Goal: Communication & Community: Answer question/provide support

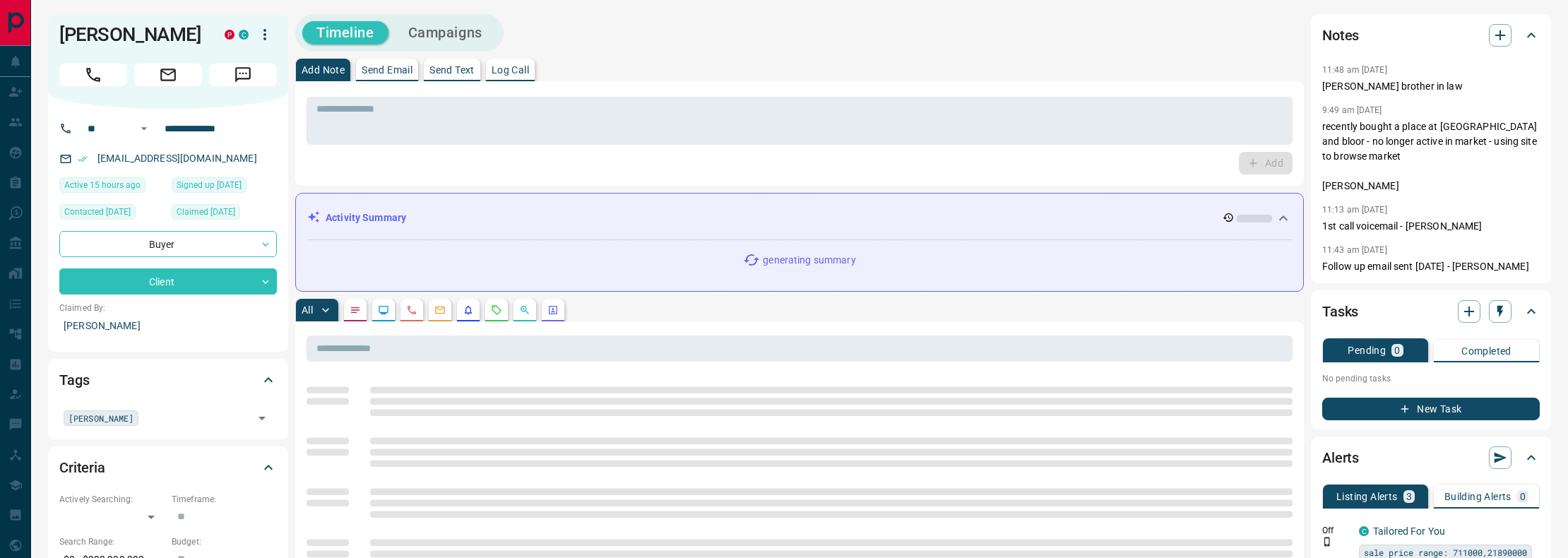
scroll to position [301, 0]
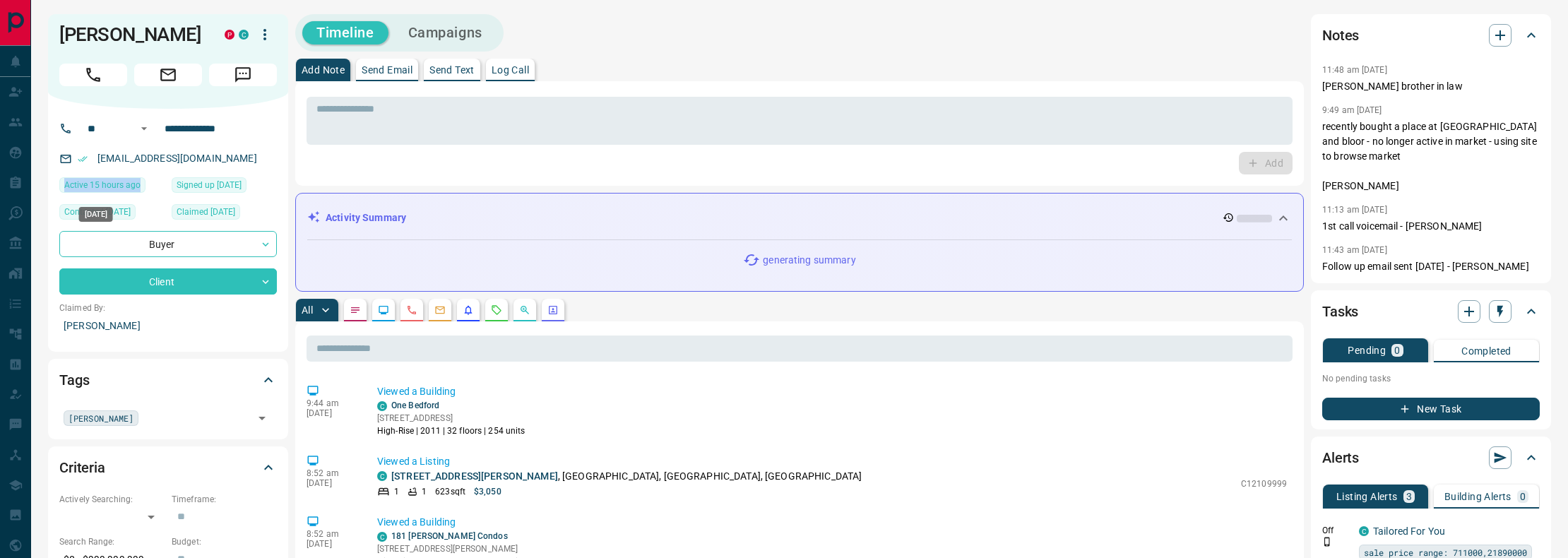
drag, startPoint x: 147, startPoint y: 187, endPoint x: 61, endPoint y: 186, distance: 86.0
type textarea "**********"
click at [61, 186] on div "Active 15 hours ago" at bounding box center [112, 187] width 105 height 20
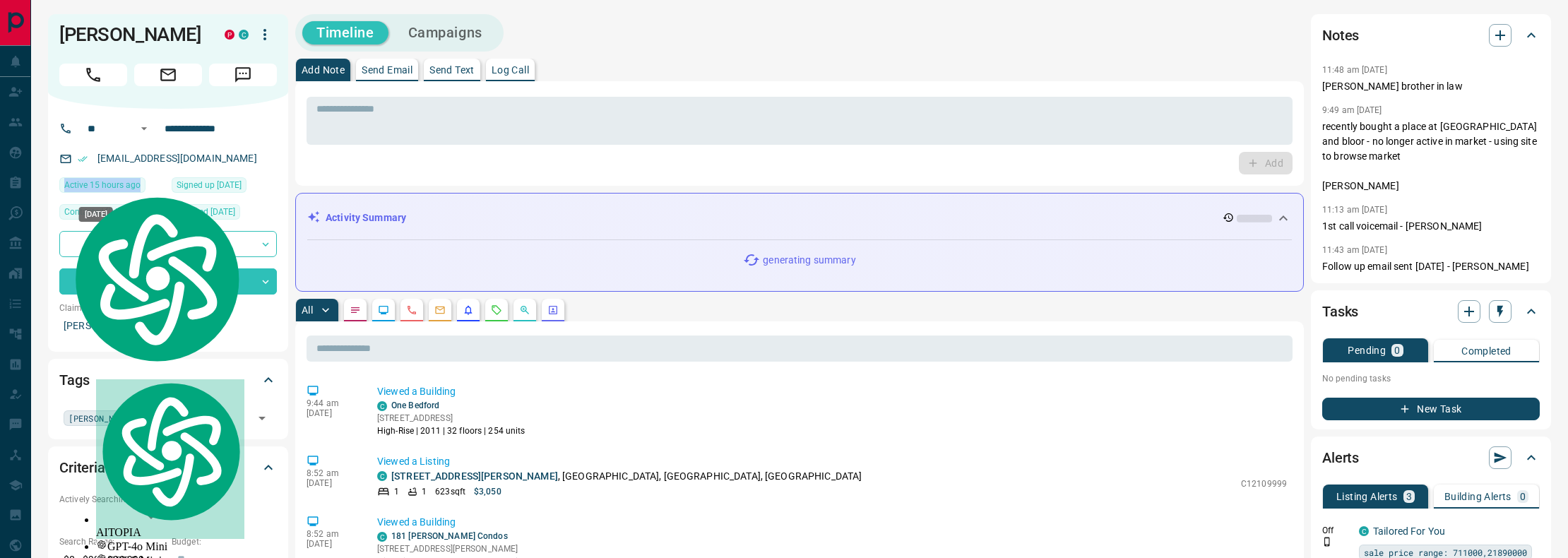
click at [164, 180] on div "Active 15 hours ago" at bounding box center [112, 187] width 105 height 20
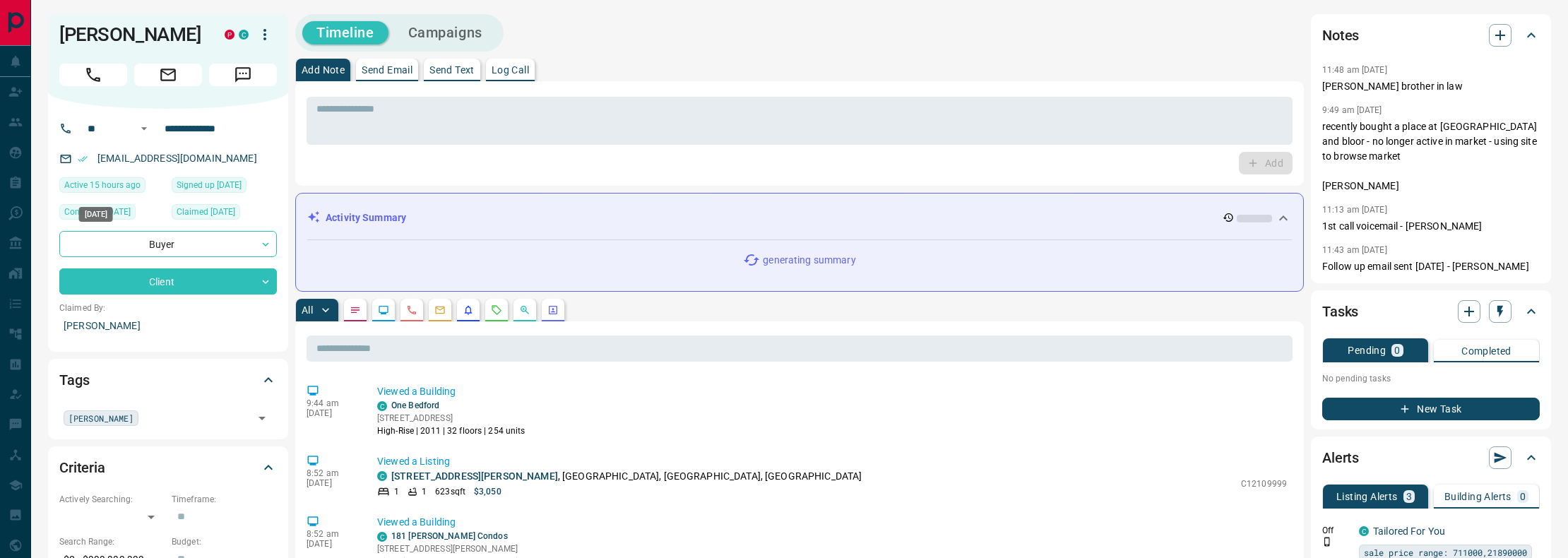
click at [160, 184] on div "Active 15 hours ago" at bounding box center [112, 187] width 105 height 20
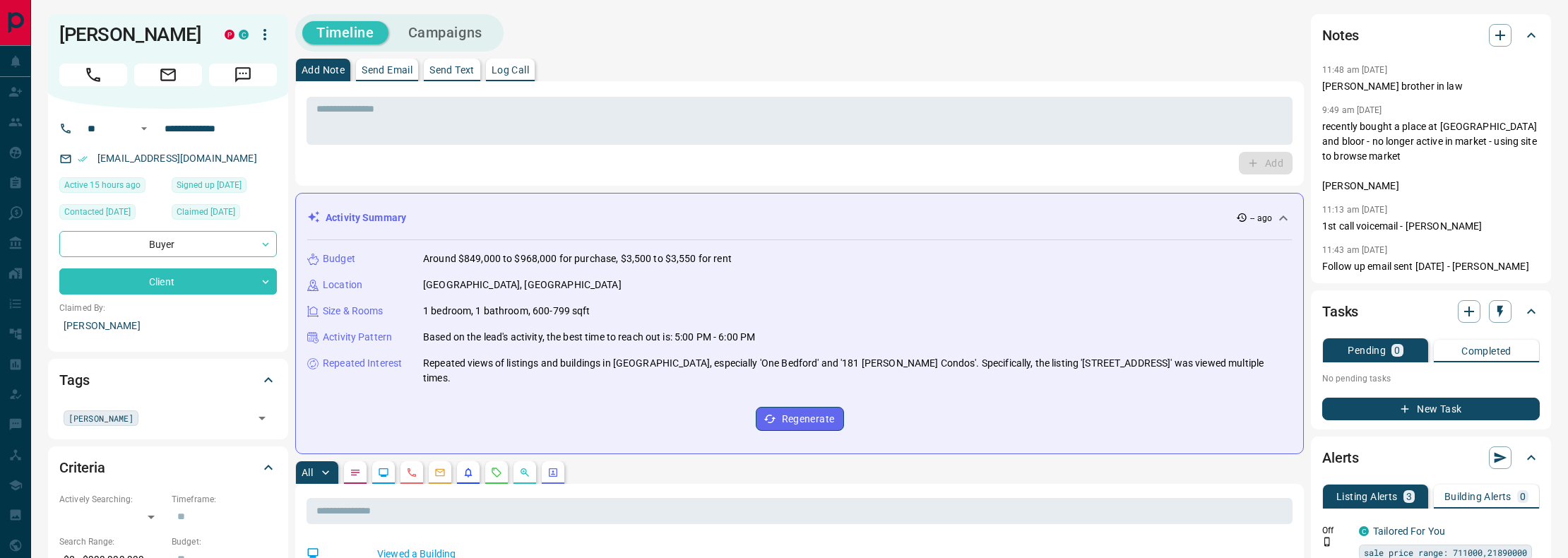
drag, startPoint x: 266, startPoint y: 188, endPoint x: 165, endPoint y: 189, distance: 101.0
click at [165, 189] on div "**********" at bounding box center [168, 231] width 240 height 243
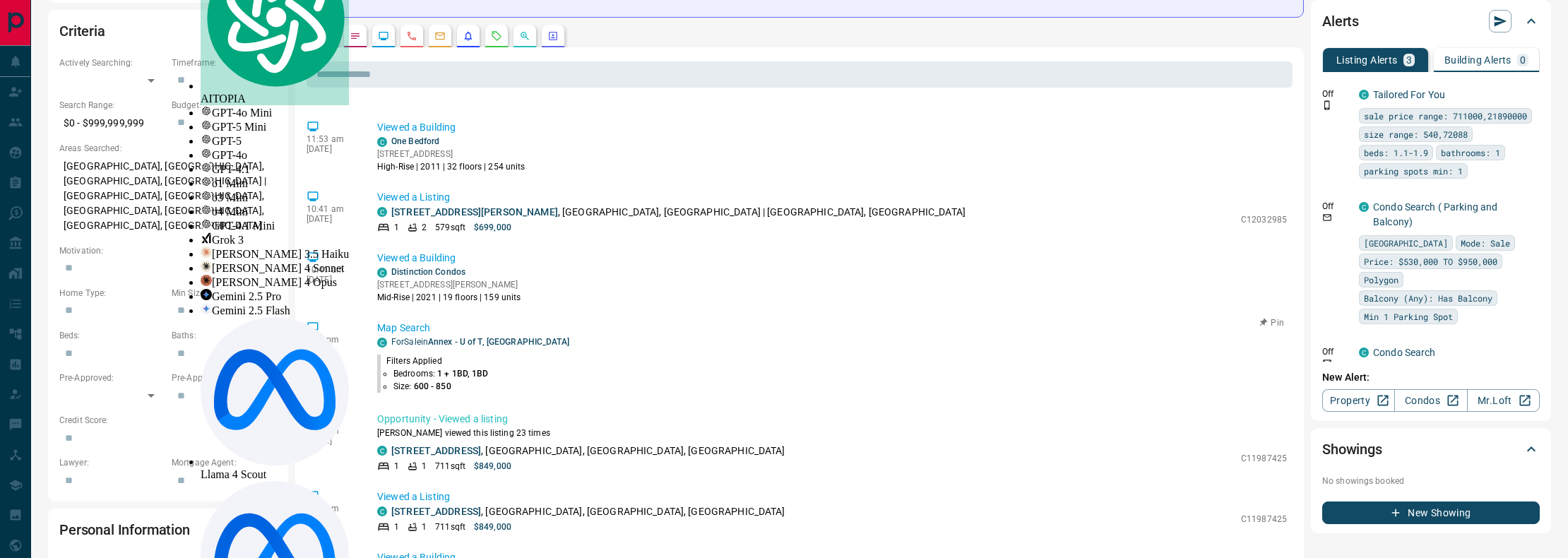
scroll to position [1283, 0]
drag, startPoint x: 656, startPoint y: 452, endPoint x: 382, endPoint y: 449, distance: 274.0
click at [382, 449] on div "C [STREET_ADDRESS]" at bounding box center [805, 452] width 856 height 15
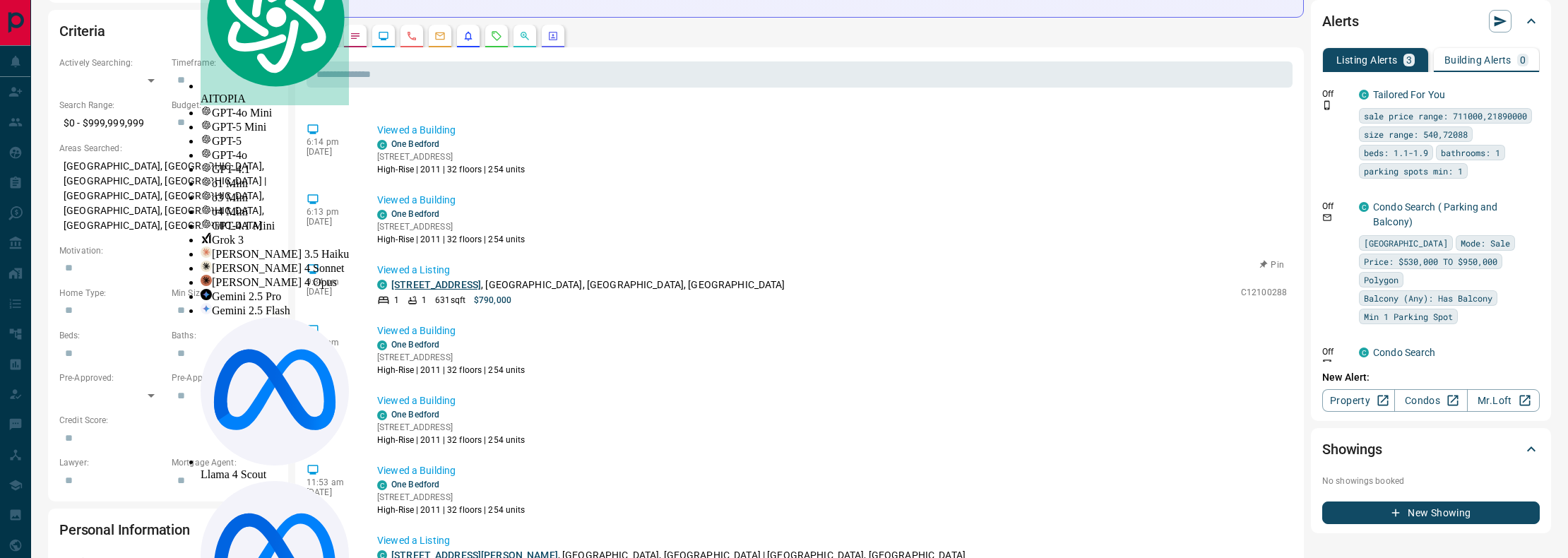
scroll to position [940, 0]
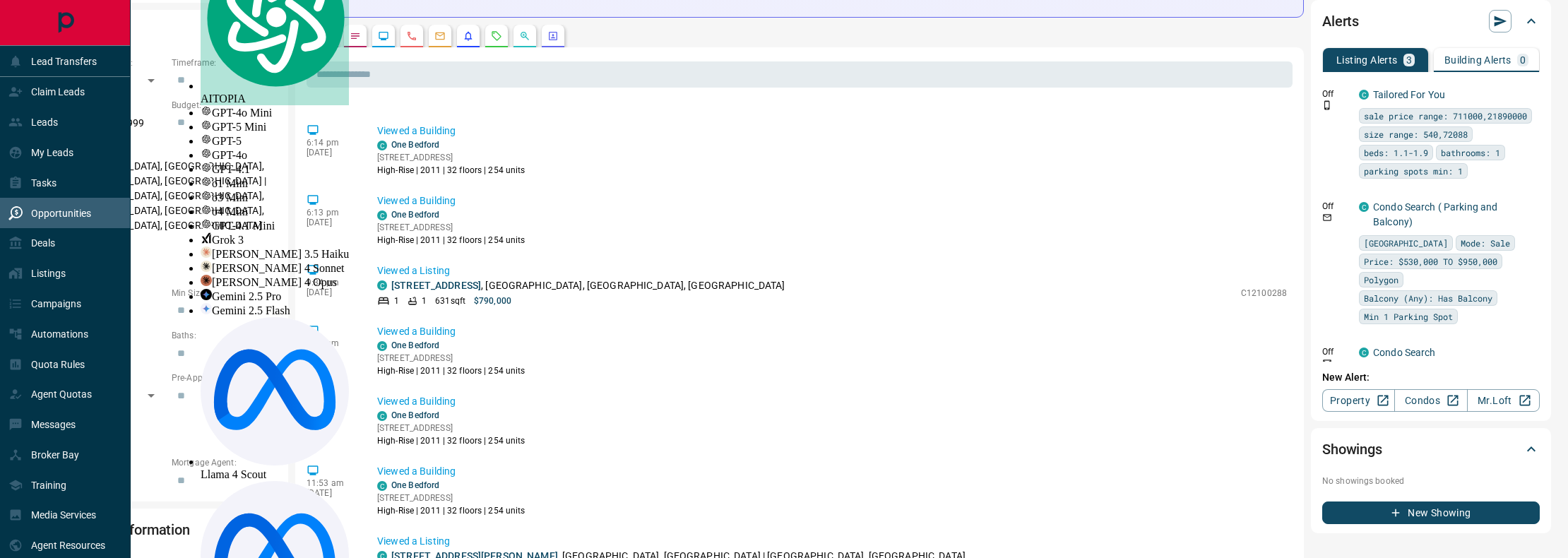
click at [63, 219] on p "Opportunities" at bounding box center [61, 213] width 60 height 12
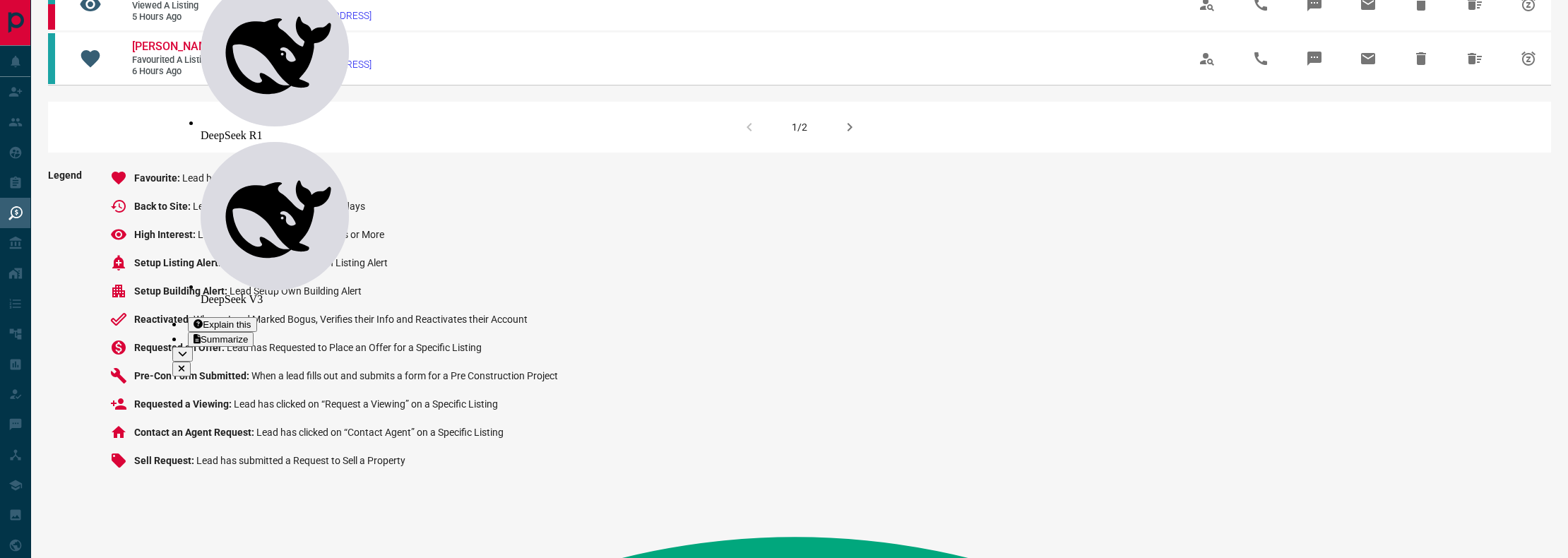
scroll to position [1103, 0]
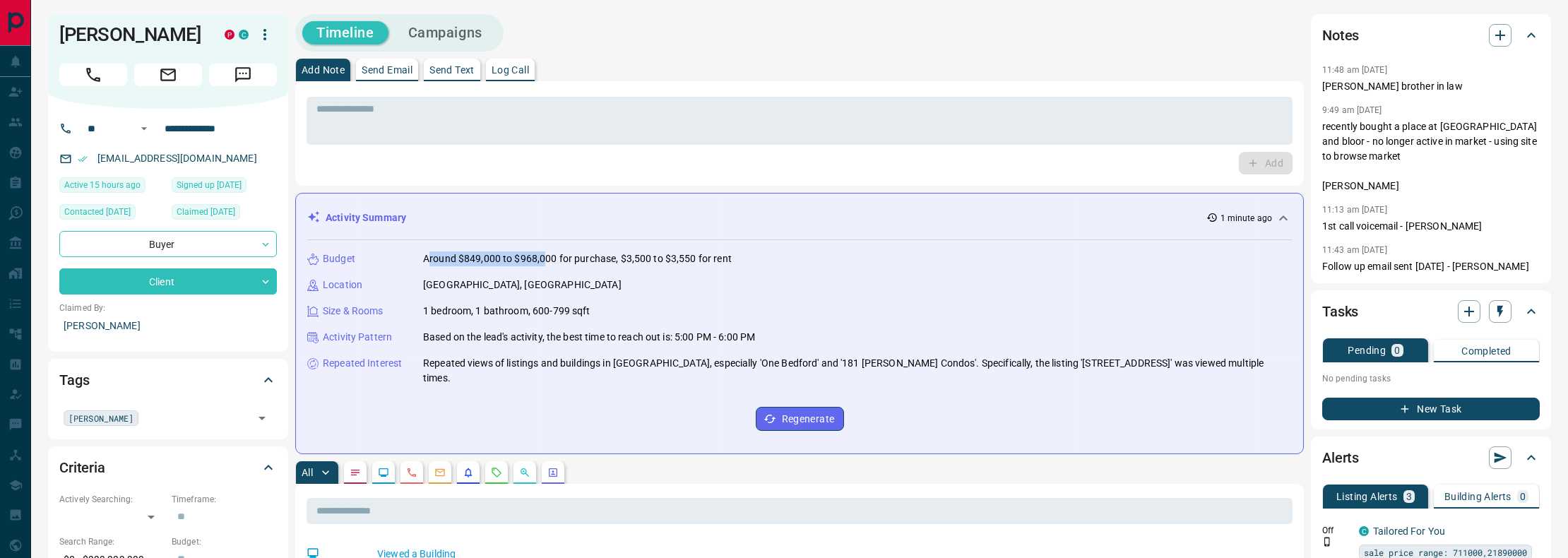
drag, startPoint x: 426, startPoint y: 261, endPoint x: 545, endPoint y: 260, distance: 119.0
click at [545, 260] on p "Around $849,000 to $968,000 for purchase, $3,500 to $3,550 for rent" at bounding box center [577, 258] width 308 height 15
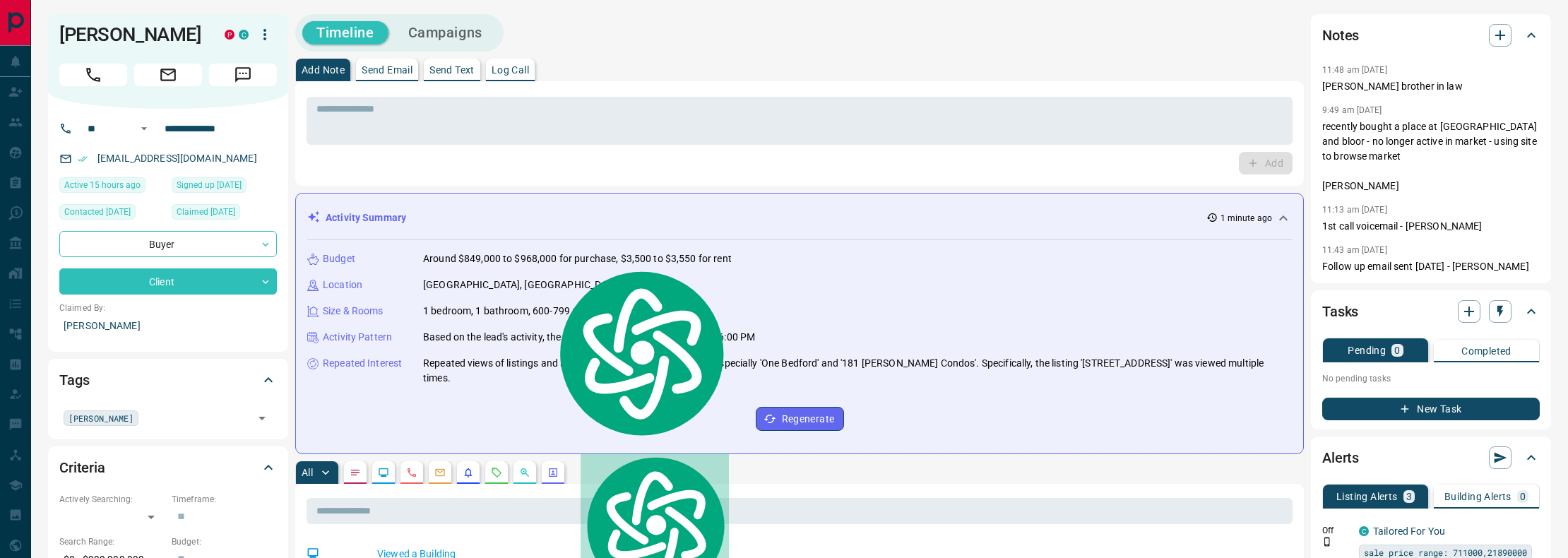
drag, startPoint x: 491, startPoint y: 298, endPoint x: 462, endPoint y: 294, distance: 29.3
click at [490, 298] on div "Budget Around $849,000 to $968,000 for purchase, $3,500 to $3,550 for rent Loca…" at bounding box center [799, 342] width 984 height 202
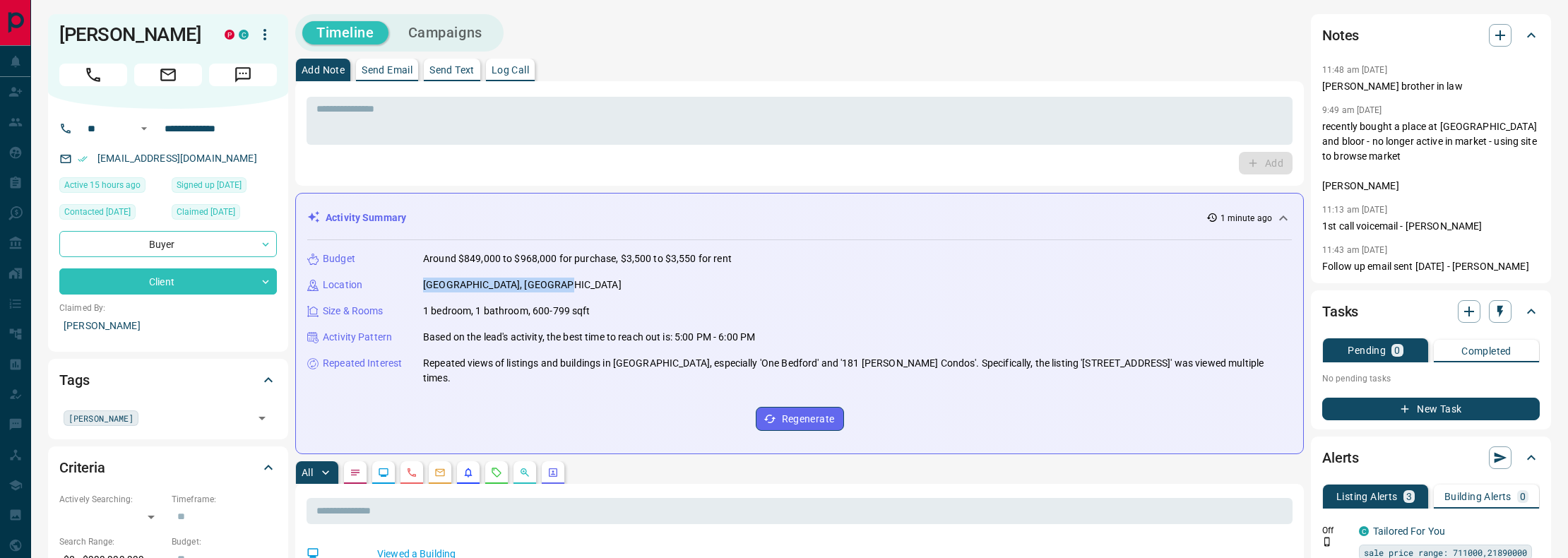
drag, startPoint x: 423, startPoint y: 286, endPoint x: 559, endPoint y: 287, distance: 136.0
click at [562, 284] on div "Location [GEOGRAPHIC_DATA], [GEOGRAPHIC_DATA]" at bounding box center [799, 284] width 984 height 15
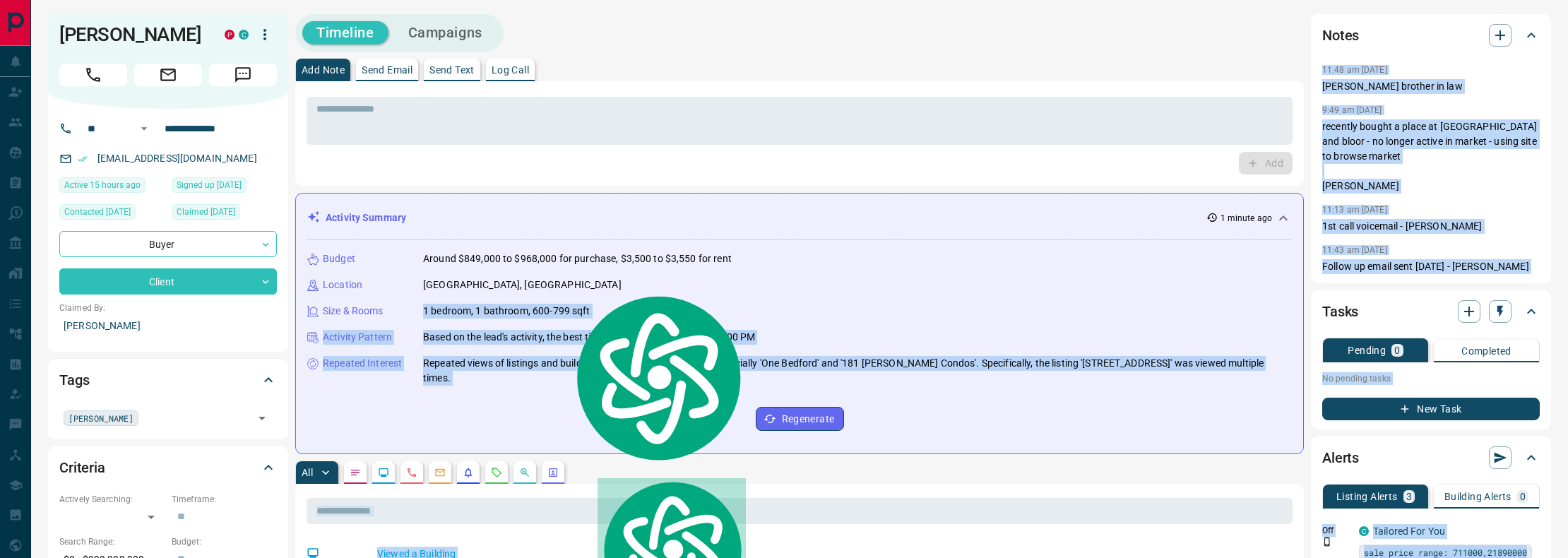
drag, startPoint x: 410, startPoint y: 313, endPoint x: 577, endPoint y: 314, distance: 167.0
click at [577, 314] on html "**********" at bounding box center [784, 279] width 1568 height 558
click at [563, 347] on div "Budget Around $849,000 to $968,000 for purchase, $3,500 to $3,550 for rent Loca…" at bounding box center [799, 342] width 984 height 202
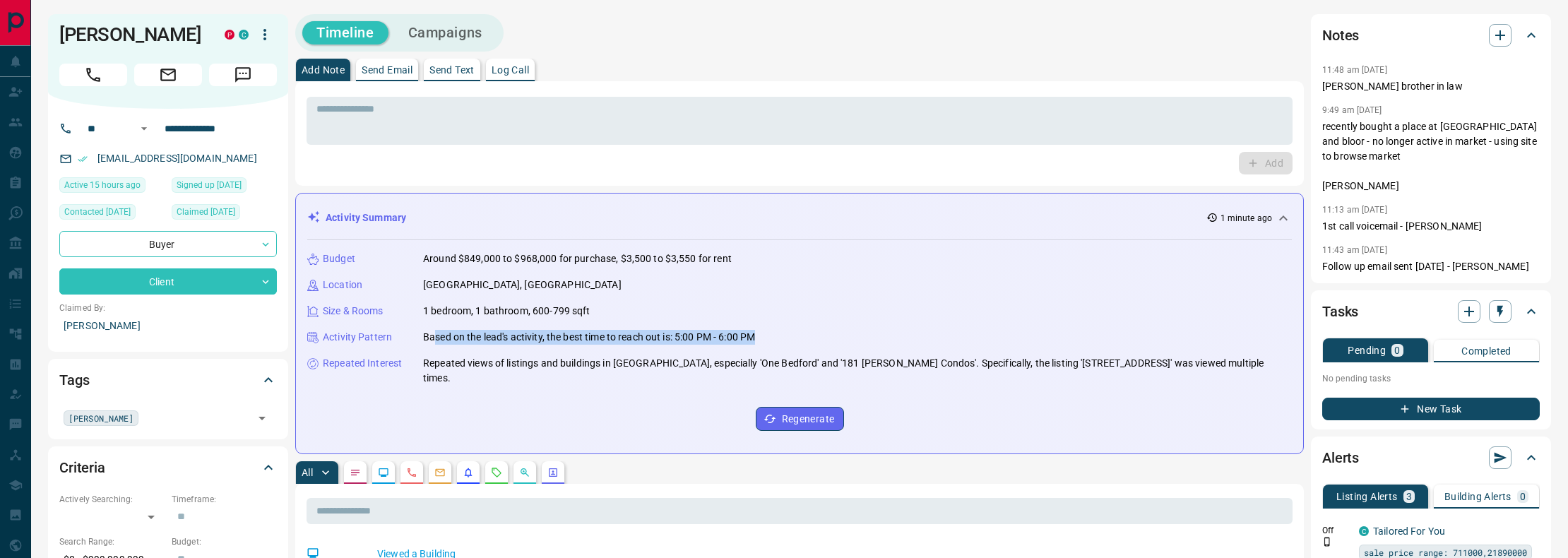
drag, startPoint x: 453, startPoint y: 338, endPoint x: 651, endPoint y: 345, distance: 198.1
click at [651, 345] on div "Budget Around $849,000 to $968,000 for purchase, $3,500 to $3,550 for rent Loca…" at bounding box center [799, 342] width 984 height 202
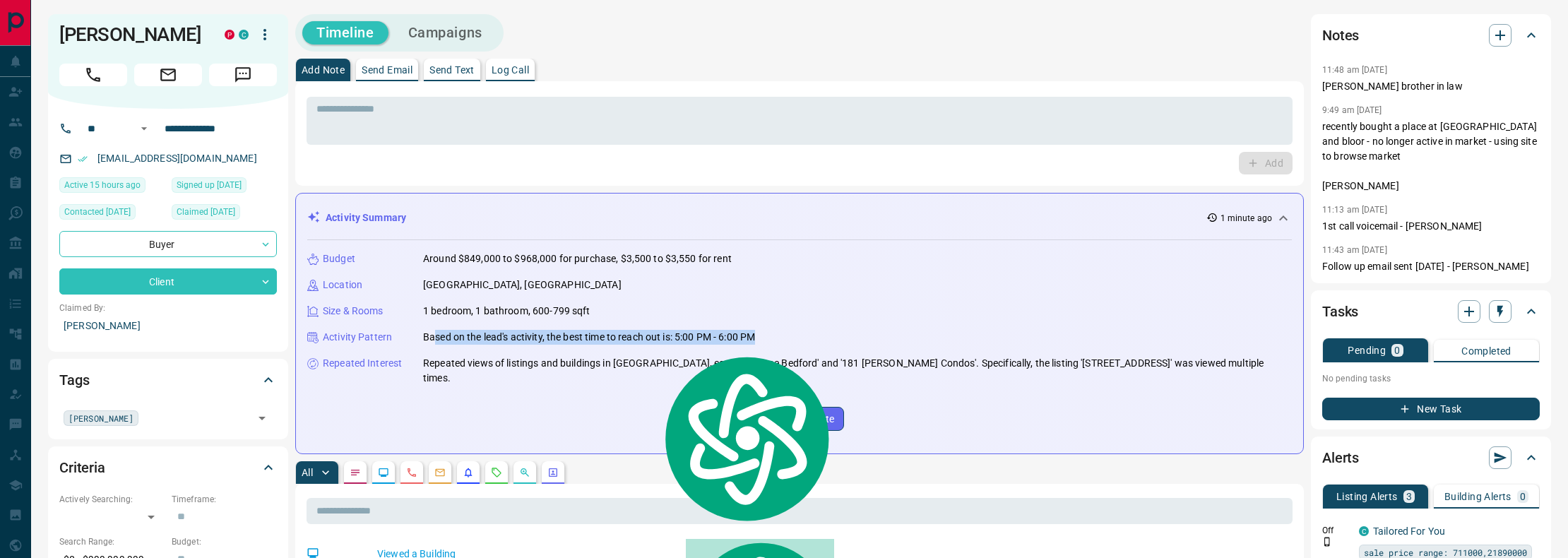
click at [774, 334] on div "Activity Pattern Based on the lead's activity, the best time to reach out is: 5…" at bounding box center [799, 337] width 984 height 15
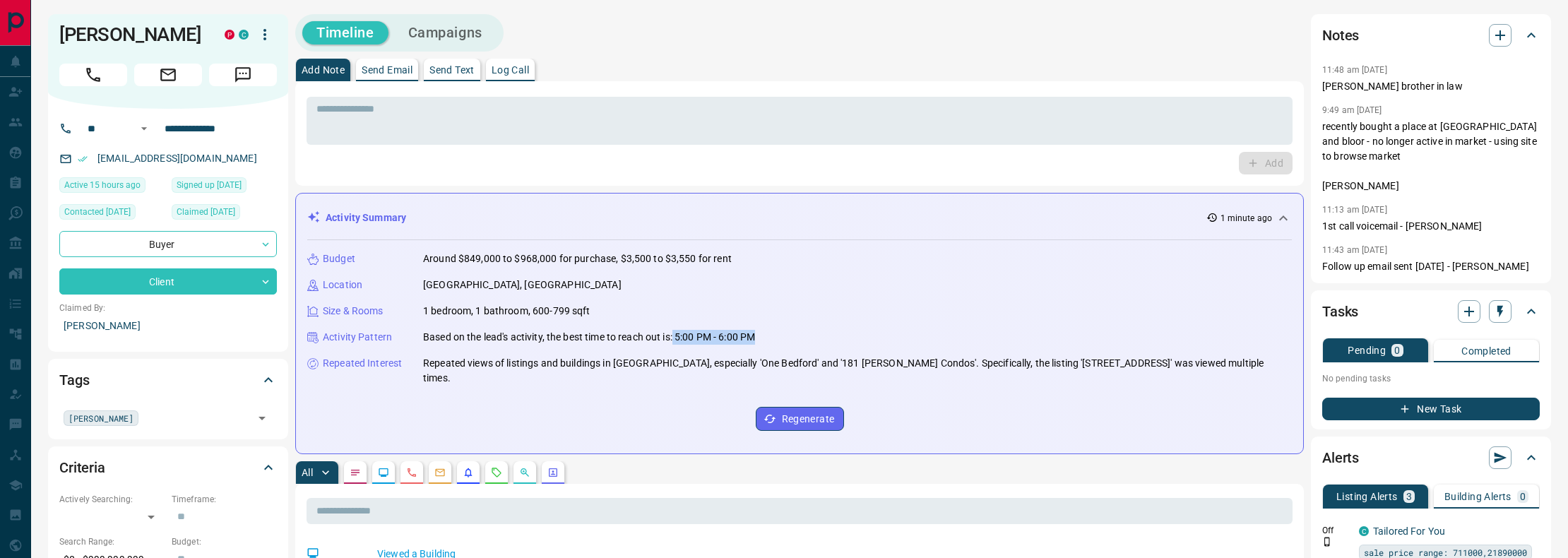
drag, startPoint x: 771, startPoint y: 335, endPoint x: 678, endPoint y: 335, distance: 93.0
click at [678, 335] on div "Activity Pattern Based on the lead's activity, the best time to reach out is: 5…" at bounding box center [799, 337] width 984 height 15
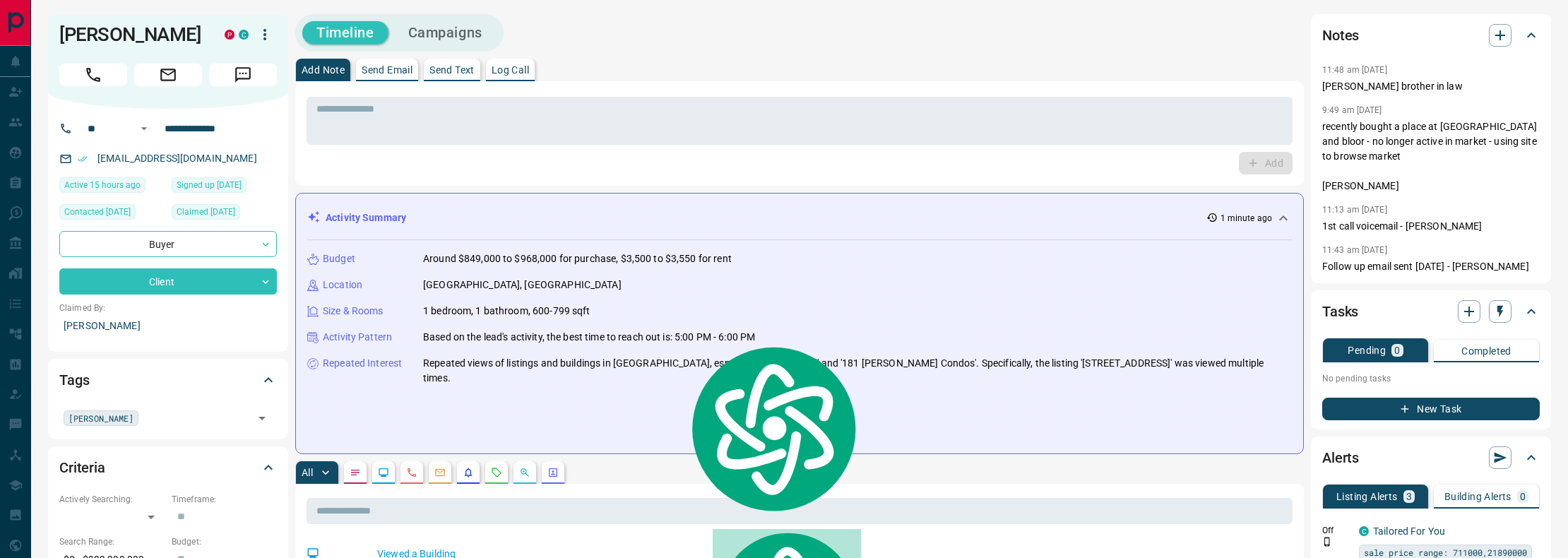
click at [851, 310] on div "Size & Rooms 1 bedroom, 1 bathroom, 600-799 sqft" at bounding box center [799, 311] width 984 height 15
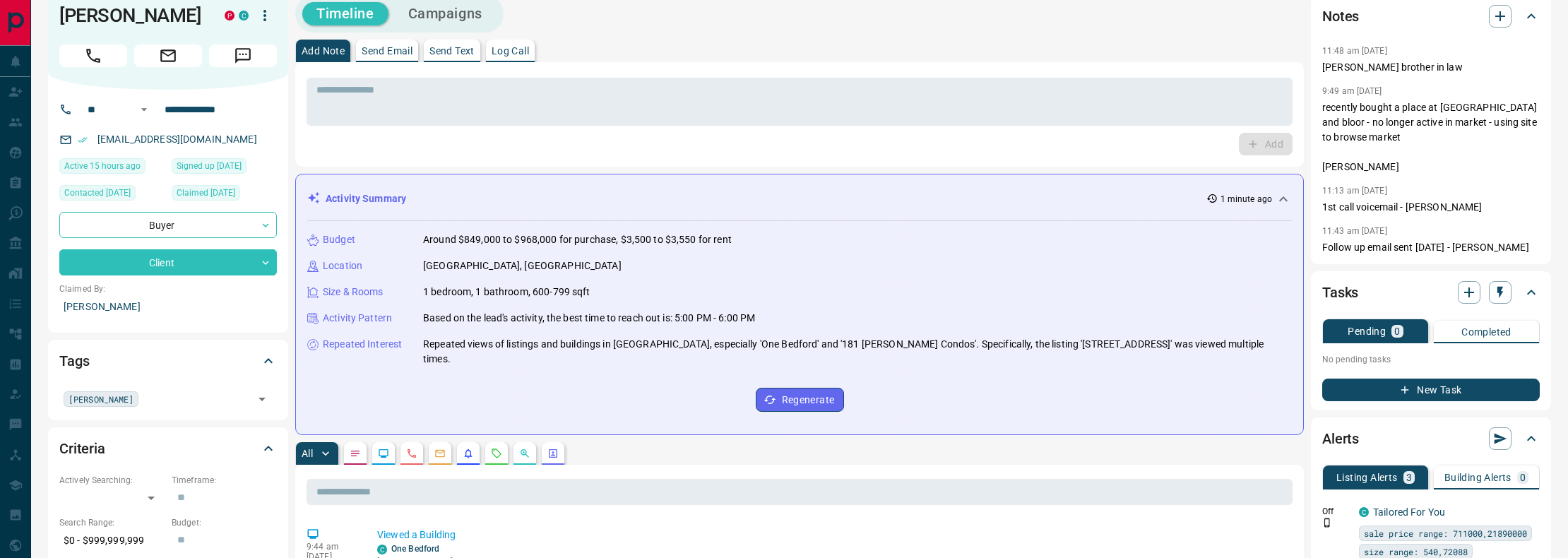
scroll to position [23, 0]
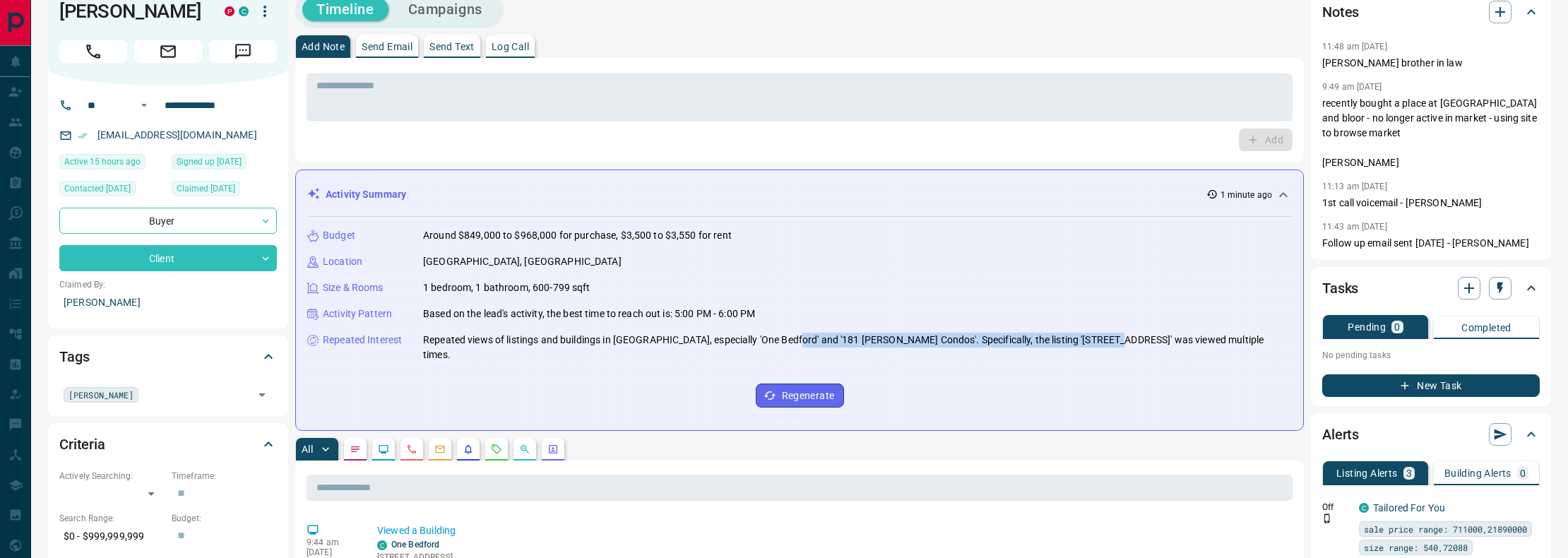
drag, startPoint x: 788, startPoint y: 341, endPoint x: 1102, endPoint y: 343, distance: 314.0
click at [1102, 343] on p "Repeated views of listings and buildings in [GEOGRAPHIC_DATA], especially 'One …" at bounding box center [857, 347] width 869 height 30
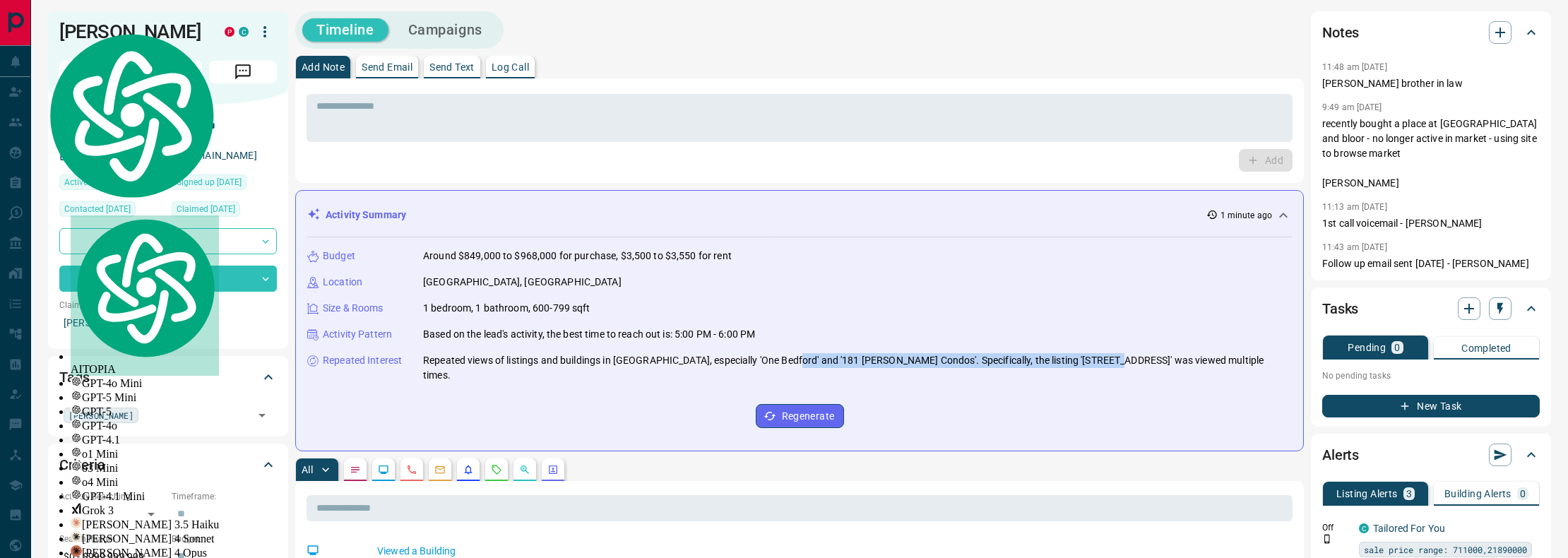
scroll to position [0, 0]
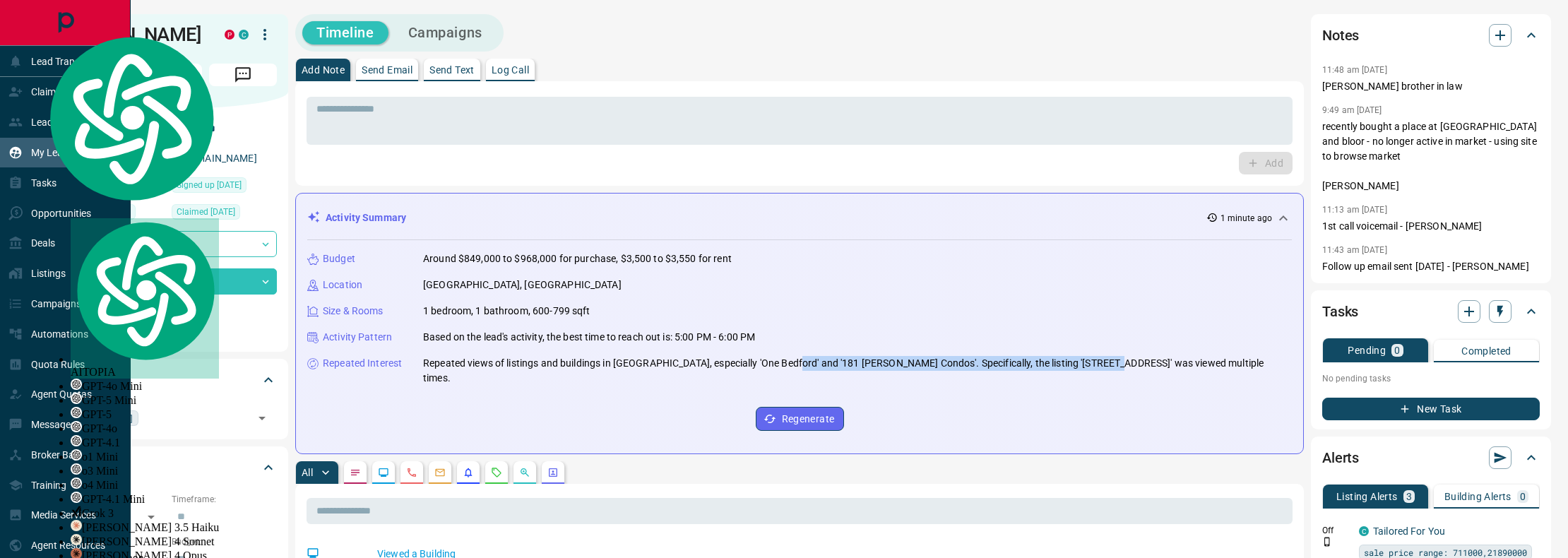
click at [51, 158] on p "My Leads" at bounding box center [52, 152] width 42 height 12
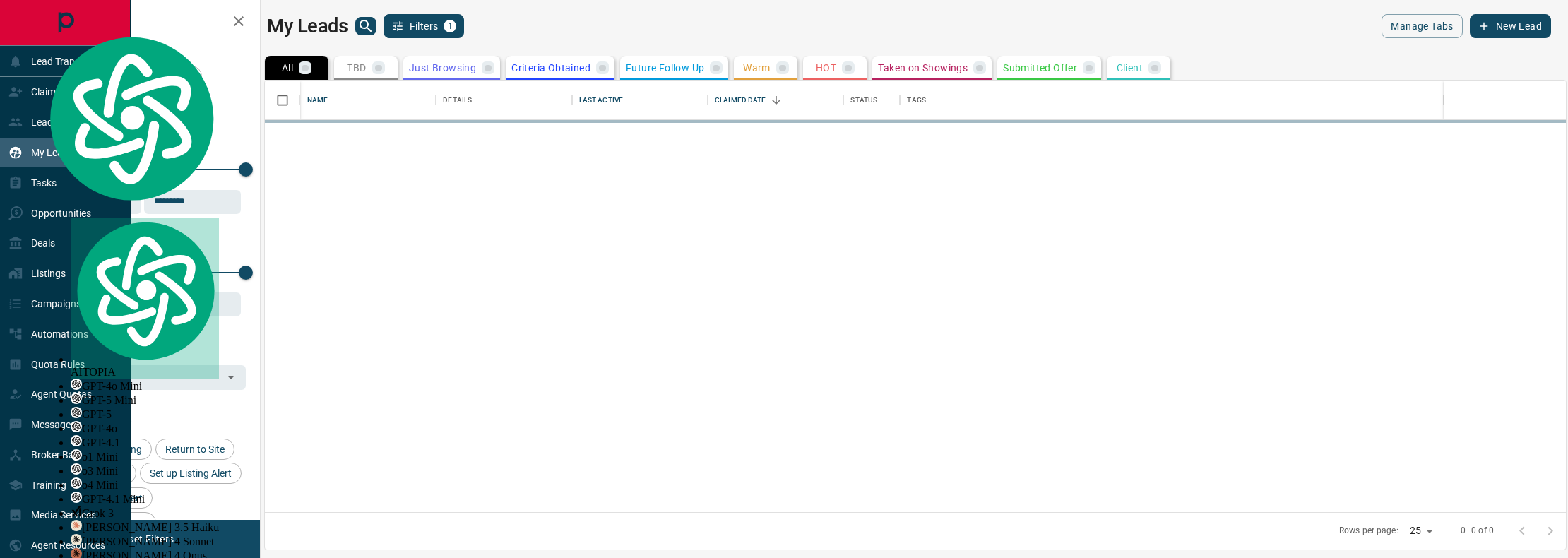
scroll to position [432, 1301]
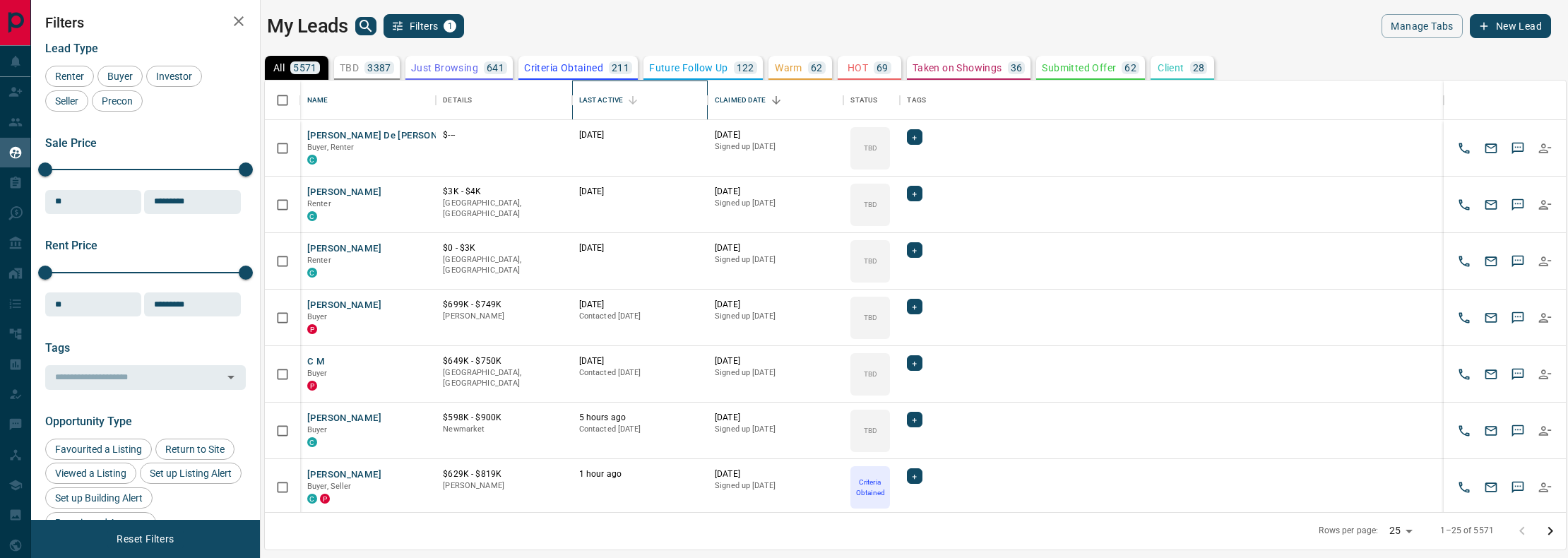
click at [620, 101] on div "Last Active" at bounding box center [601, 100] width 44 height 39
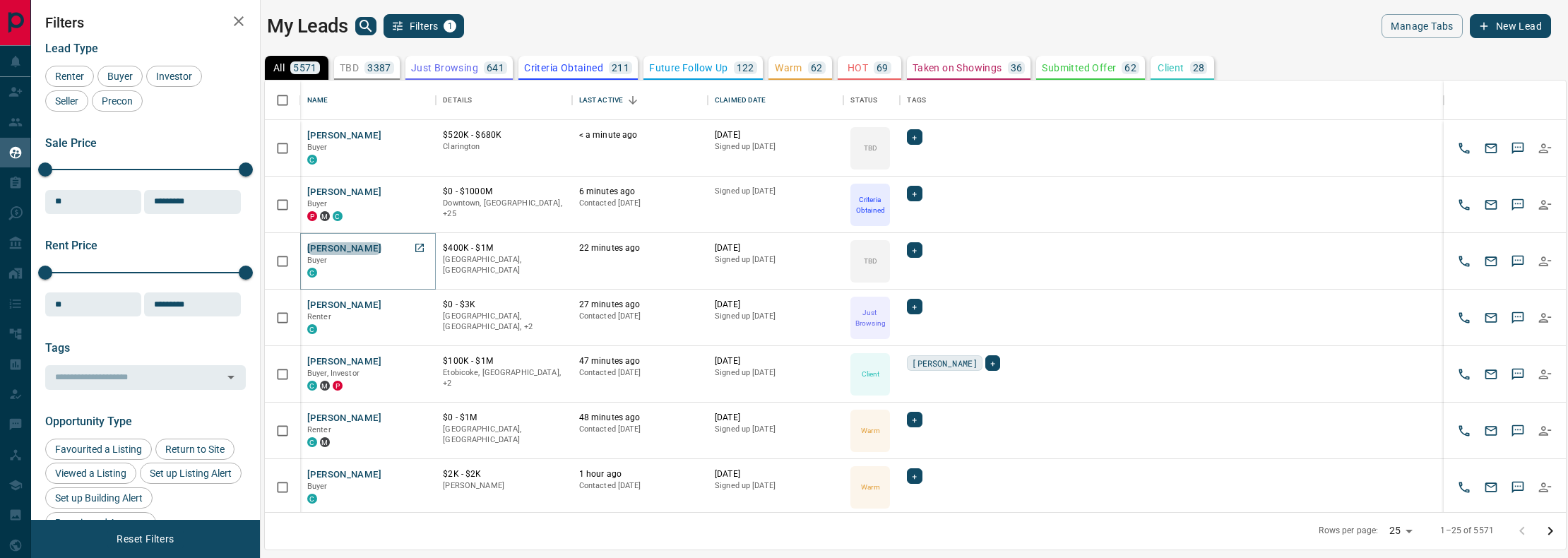
click at [352, 245] on button "[PERSON_NAME]" at bounding box center [344, 249] width 74 height 13
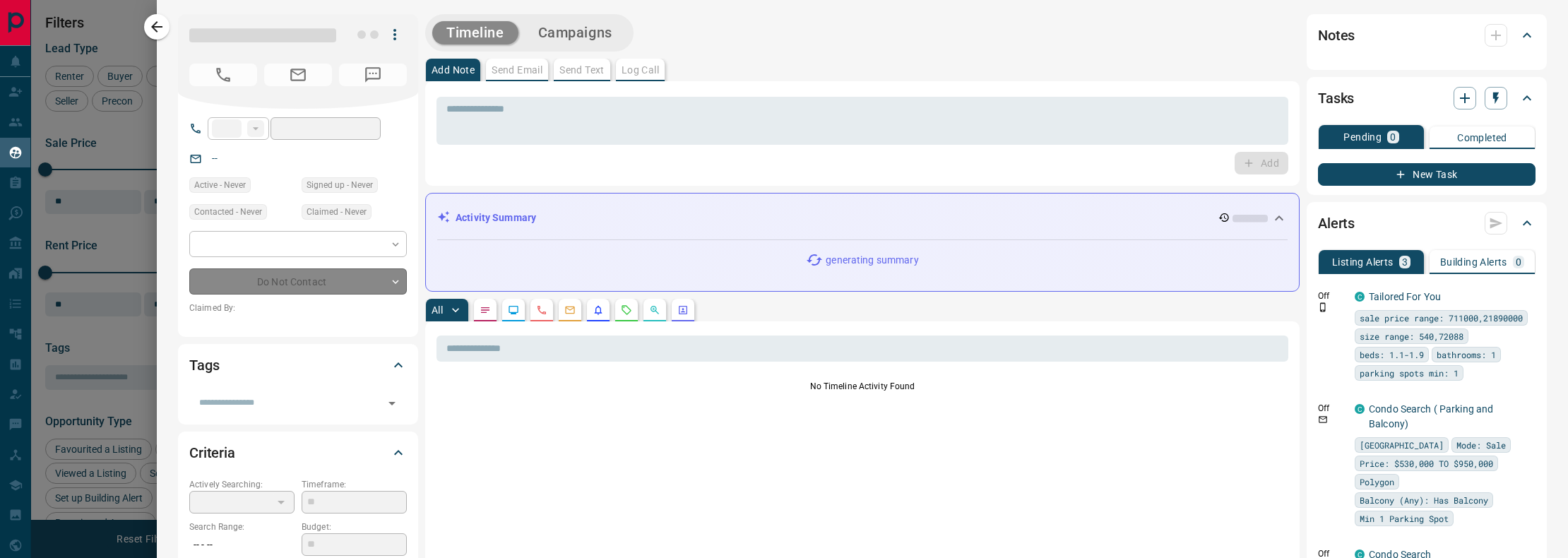
type input "**"
type input "**********"
type input "**"
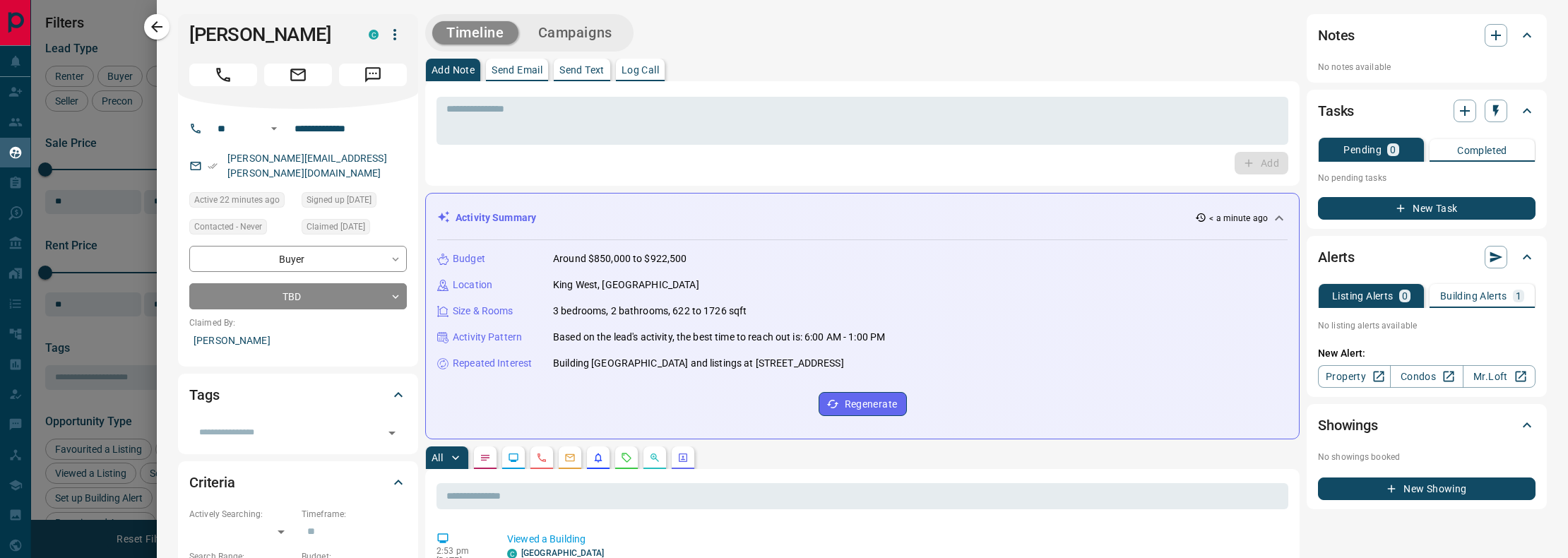
drag, startPoint x: 941, startPoint y: 359, endPoint x: 650, endPoint y: 350, distance: 291.1
click at [563, 352] on div "Budget Around $850,000 to $922,500 Location [GEOGRAPHIC_DATA], [GEOGRAPHIC_DATA…" at bounding box center [862, 334] width 850 height 187
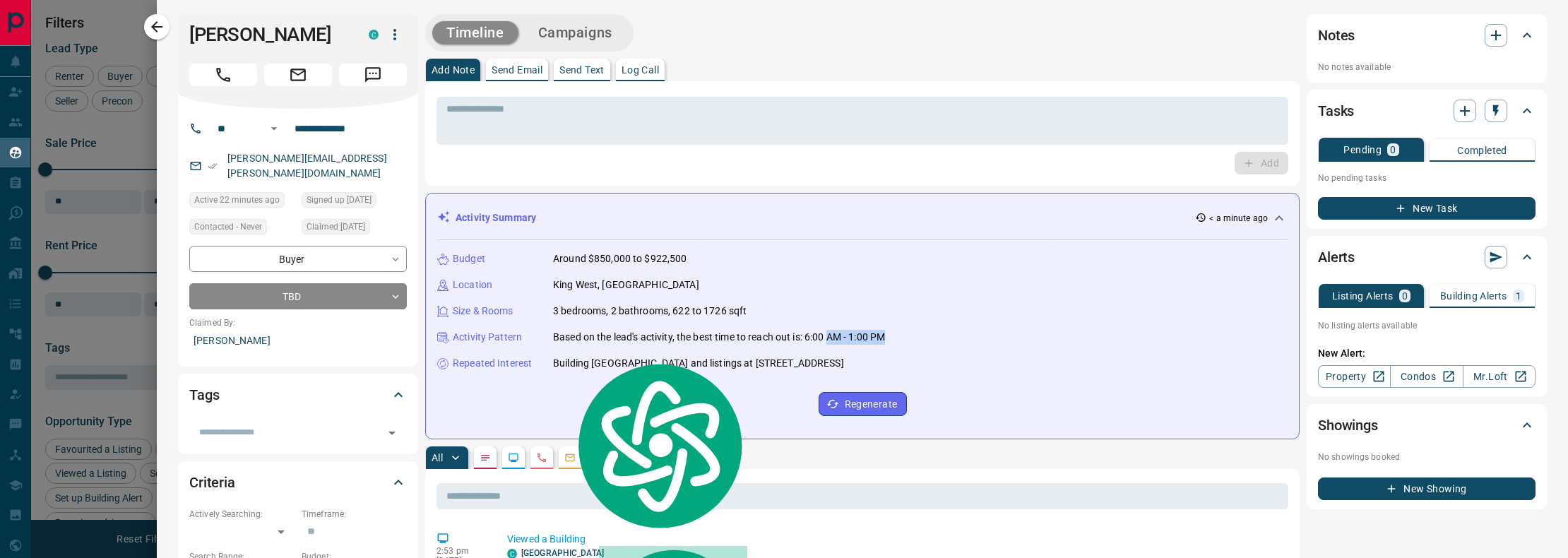
drag, startPoint x: 943, startPoint y: 339, endPoint x: 832, endPoint y: 338, distance: 111.0
click at [832, 338] on div "Activity Pattern Based on the lead's activity, the best time to reach out is: 6…" at bounding box center [862, 337] width 850 height 15
click at [677, 313] on p "3 bedrooms, 2 bathrooms, 622 to 1726 sqft" at bounding box center [650, 311] width 193 height 15
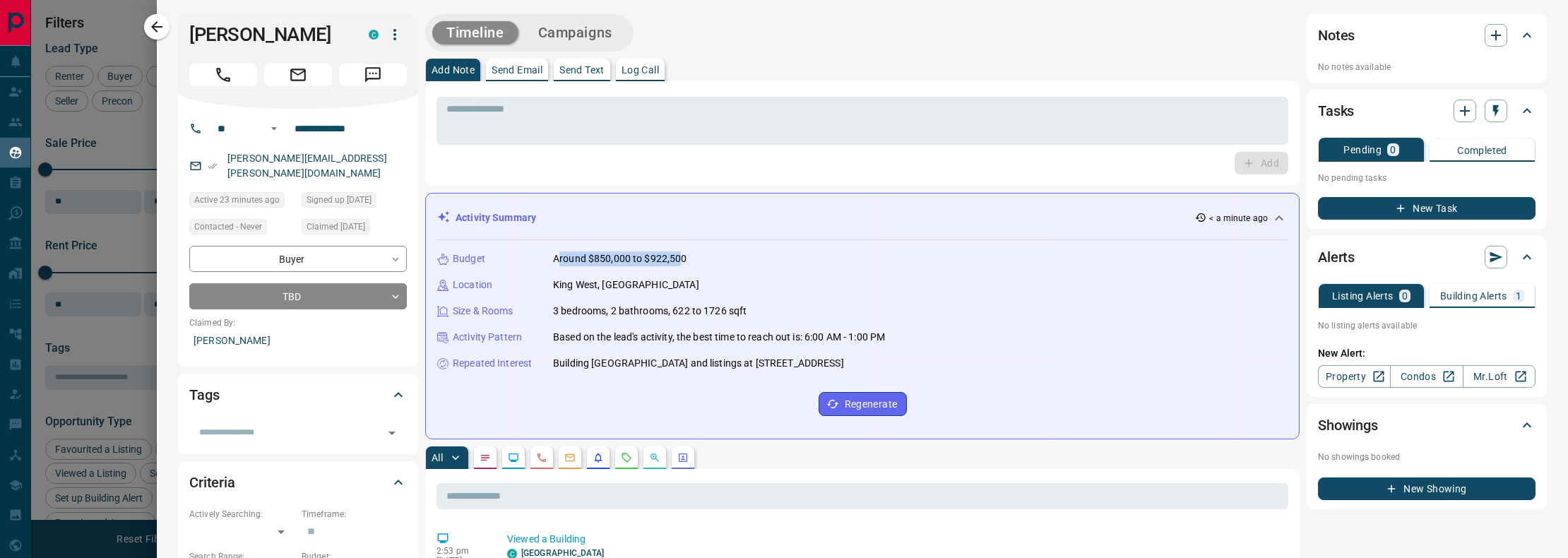
click at [681, 261] on p "Around $850,000 to $922,500" at bounding box center [620, 258] width 134 height 15
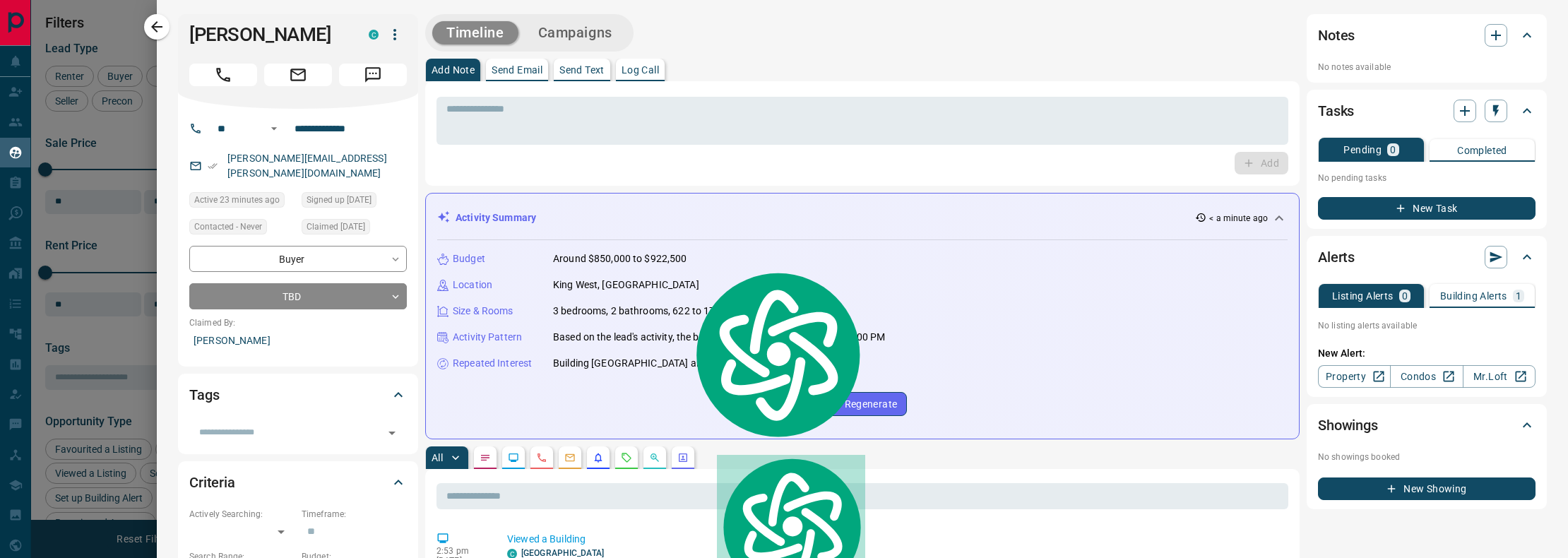
drag, startPoint x: 797, startPoint y: 325, endPoint x: 741, endPoint y: 321, distance: 56.1
click at [797, 325] on div "Budget Around $850,000 to $922,500 Location [GEOGRAPHIC_DATA], [GEOGRAPHIC_DATA…" at bounding box center [862, 334] width 850 height 187
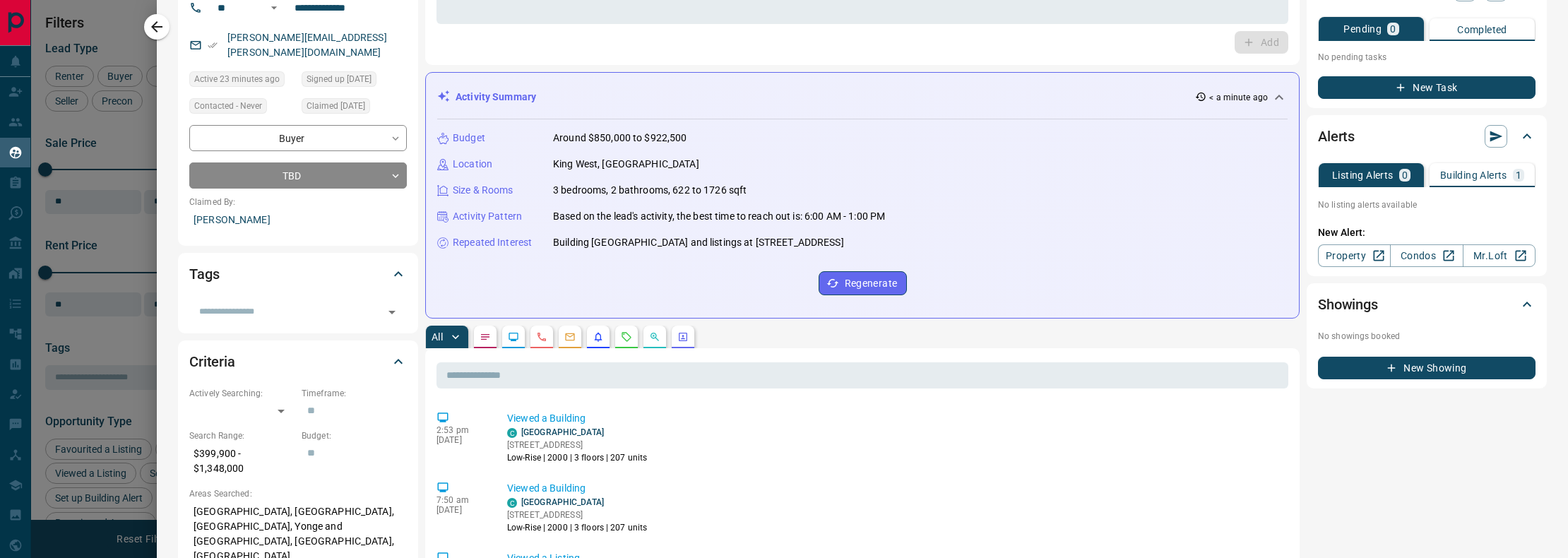
scroll to position [152, 0]
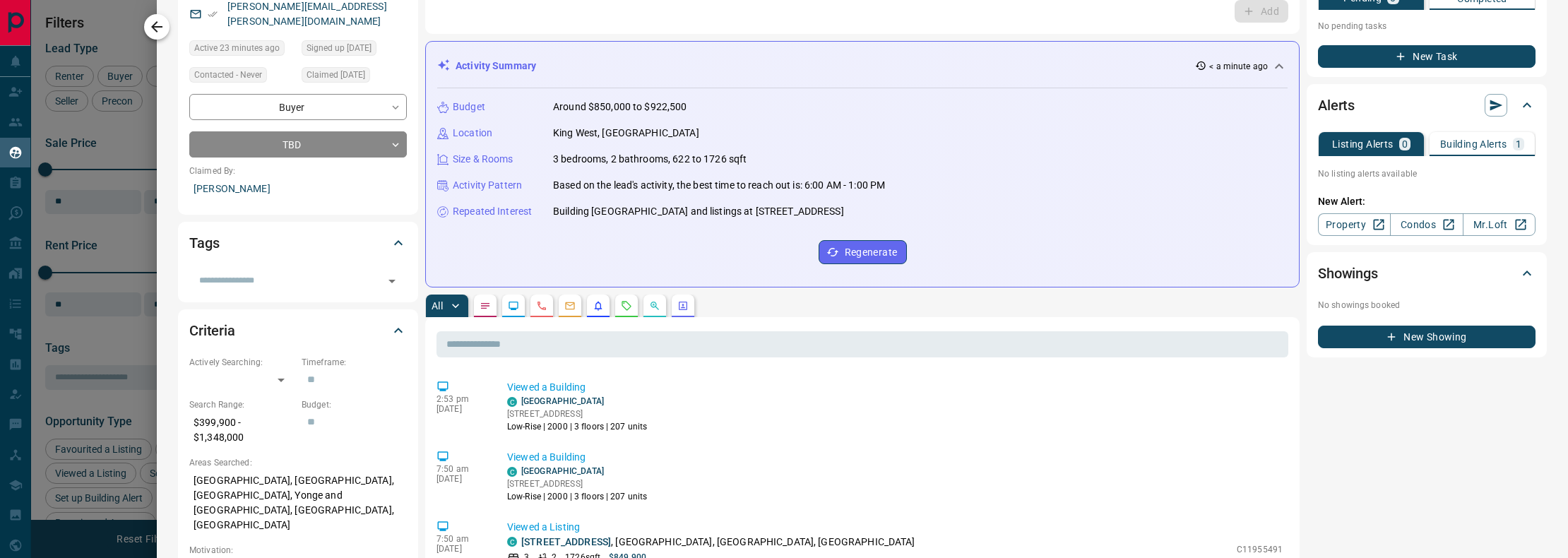
click at [155, 24] on icon "button" at bounding box center [156, 27] width 12 height 12
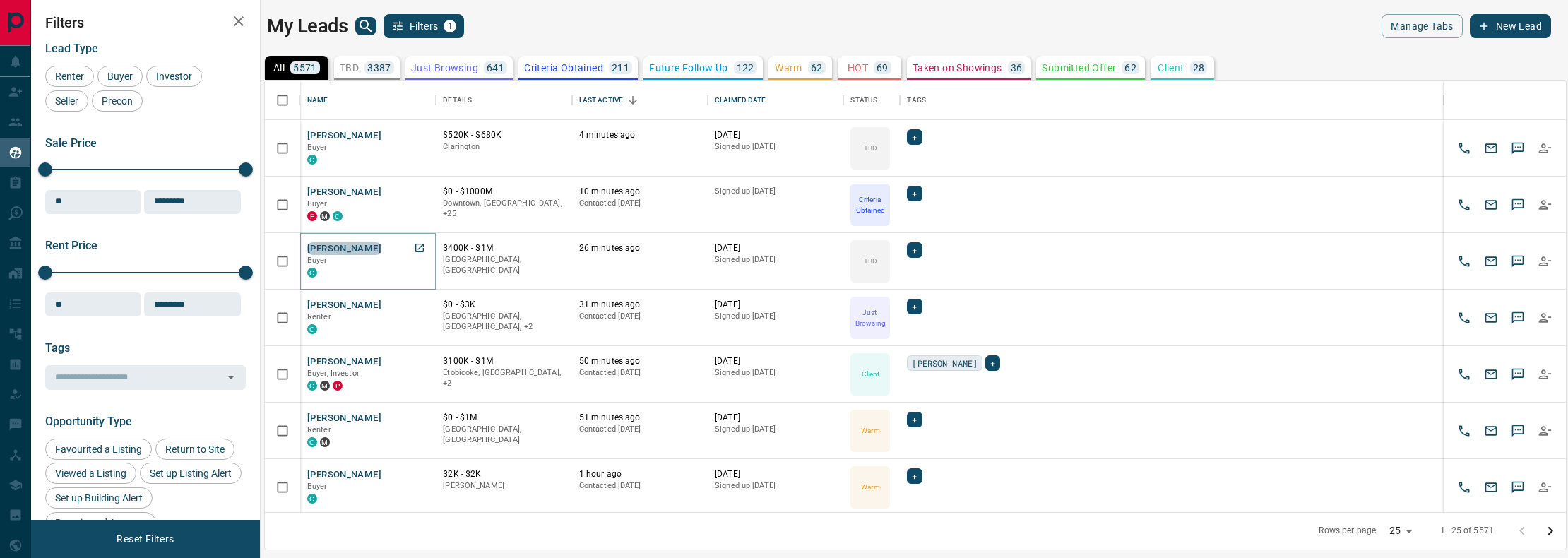
click at [349, 243] on button "[PERSON_NAME]" at bounding box center [344, 249] width 74 height 13
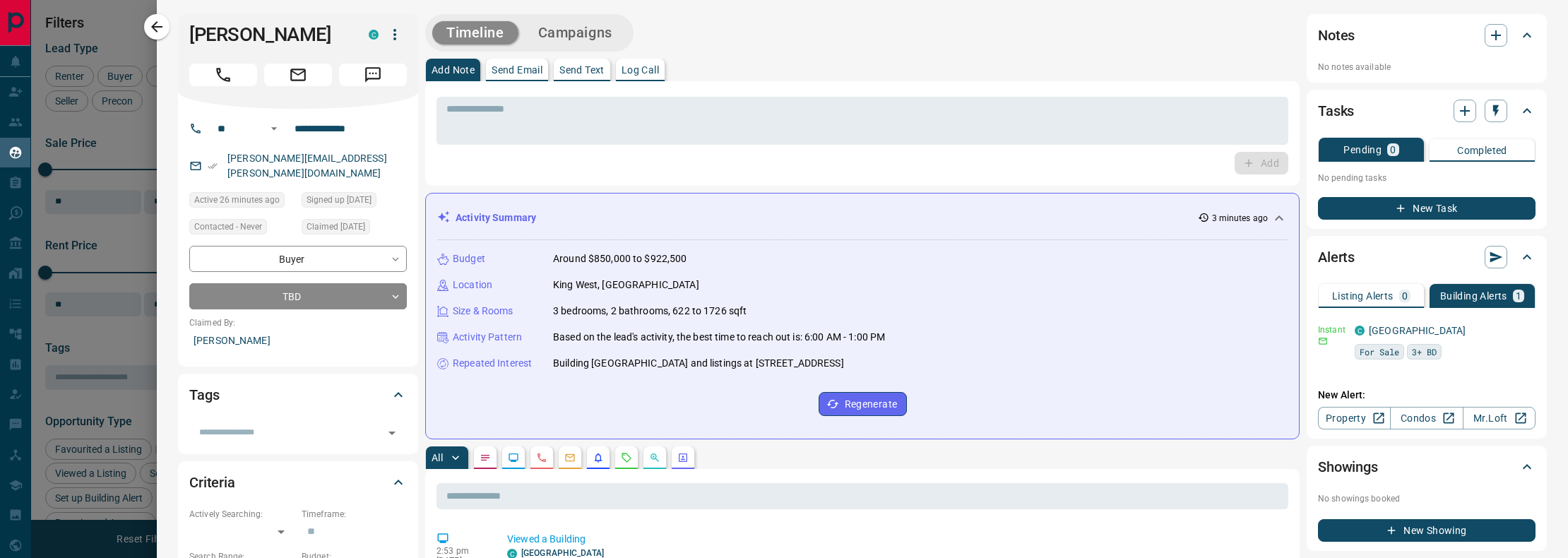
click at [577, 69] on p "Send Text" at bounding box center [582, 70] width 46 height 10
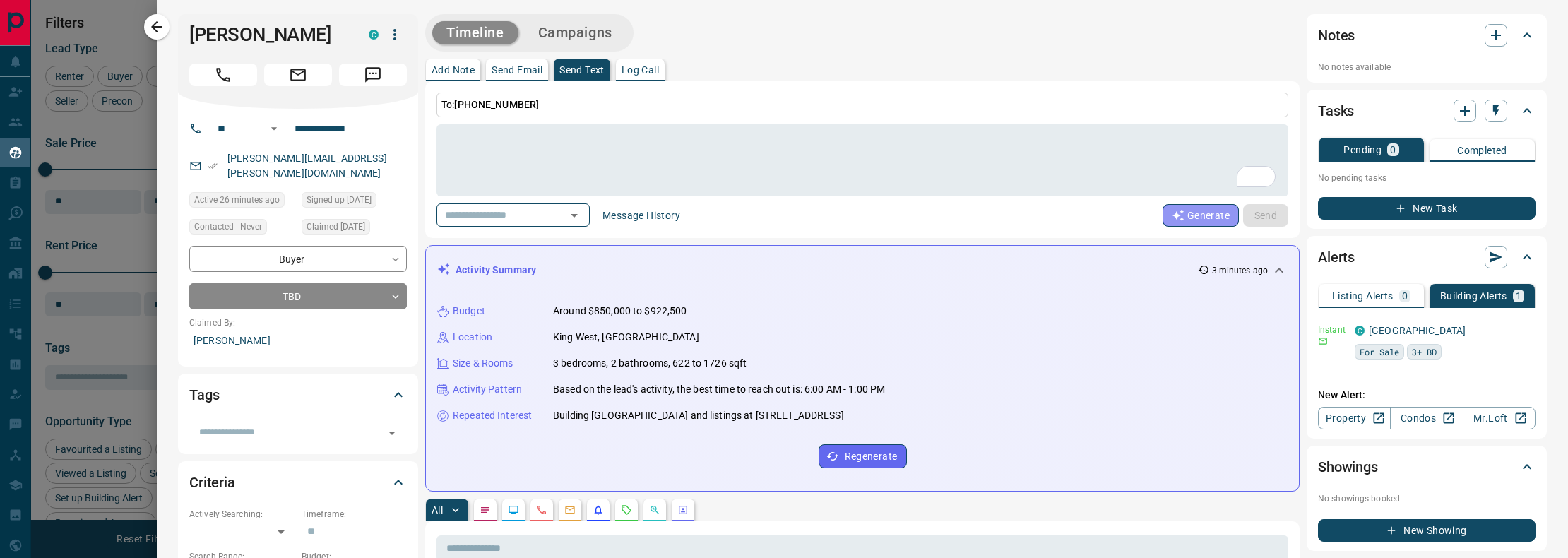
click at [1201, 214] on button "Generate" at bounding box center [1200, 215] width 76 height 22
type textarea "**********"
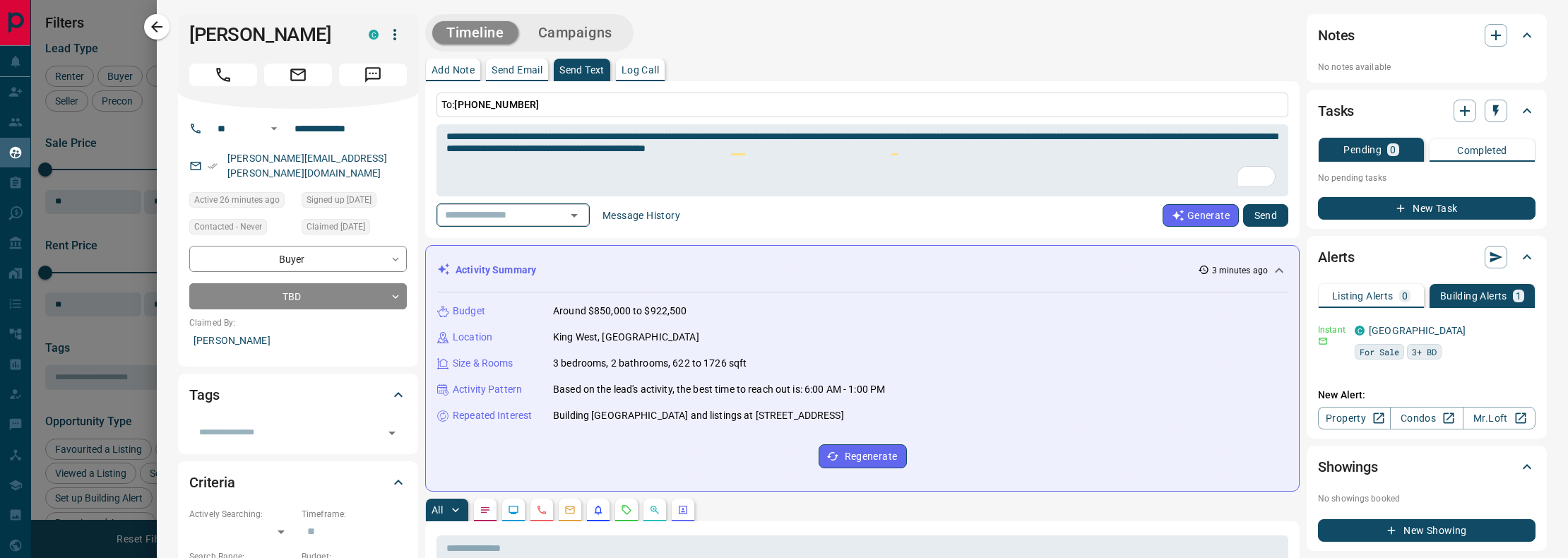
click at [576, 213] on icon "Open" at bounding box center [574, 215] width 17 height 17
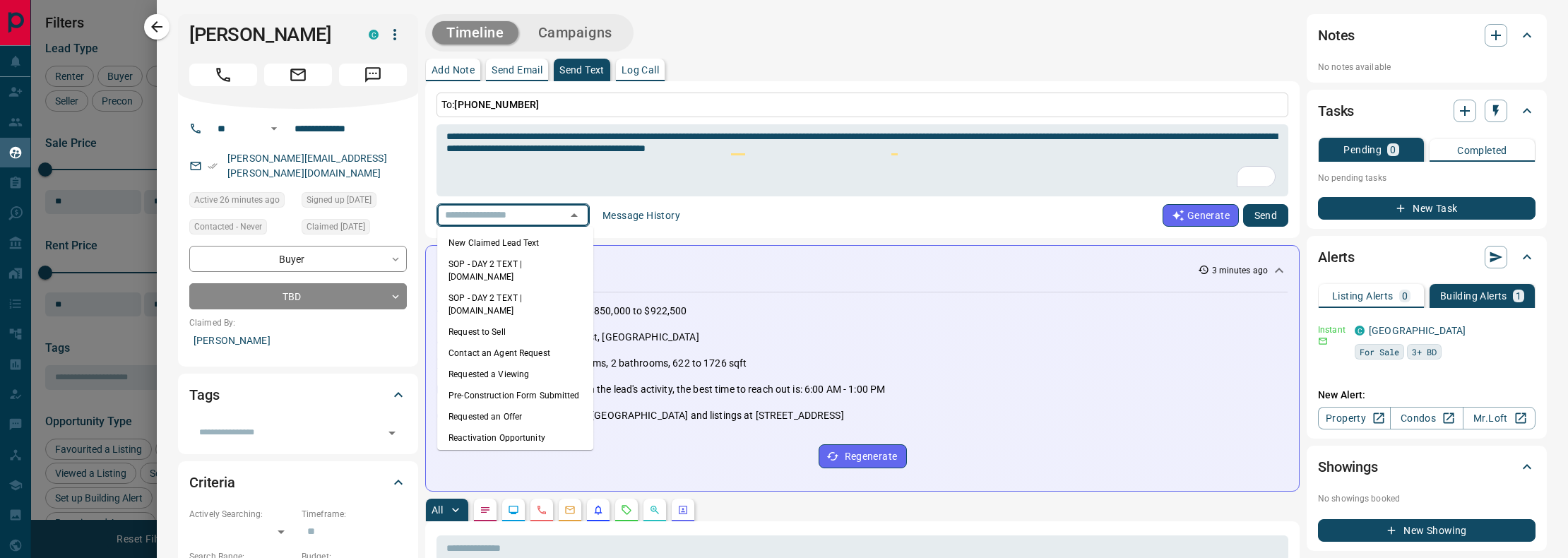
click at [771, 214] on div "​ Message History Generate Send" at bounding box center [862, 216] width 852 height 23
